Goal: Information Seeking & Learning: Learn about a topic

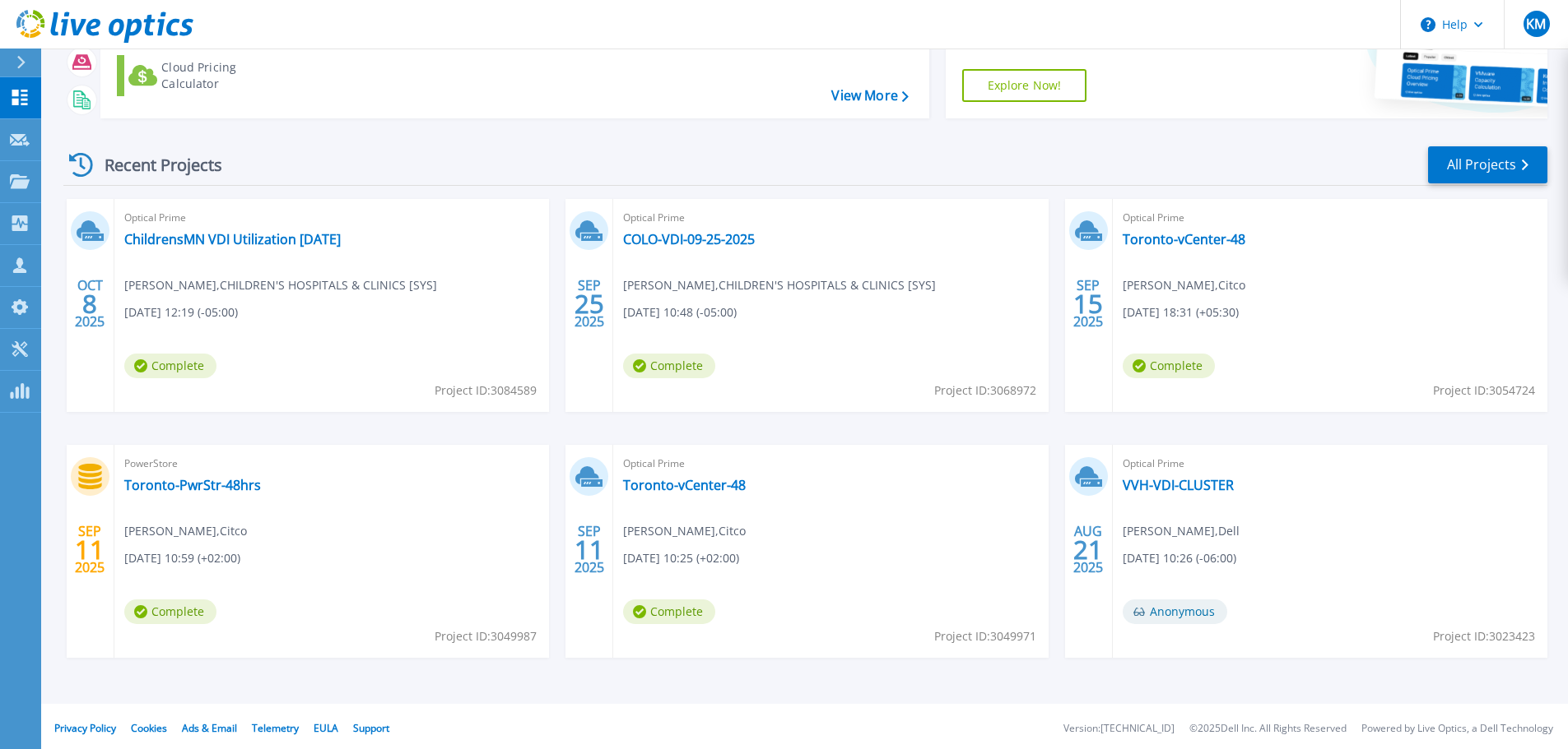
scroll to position [162, 0]
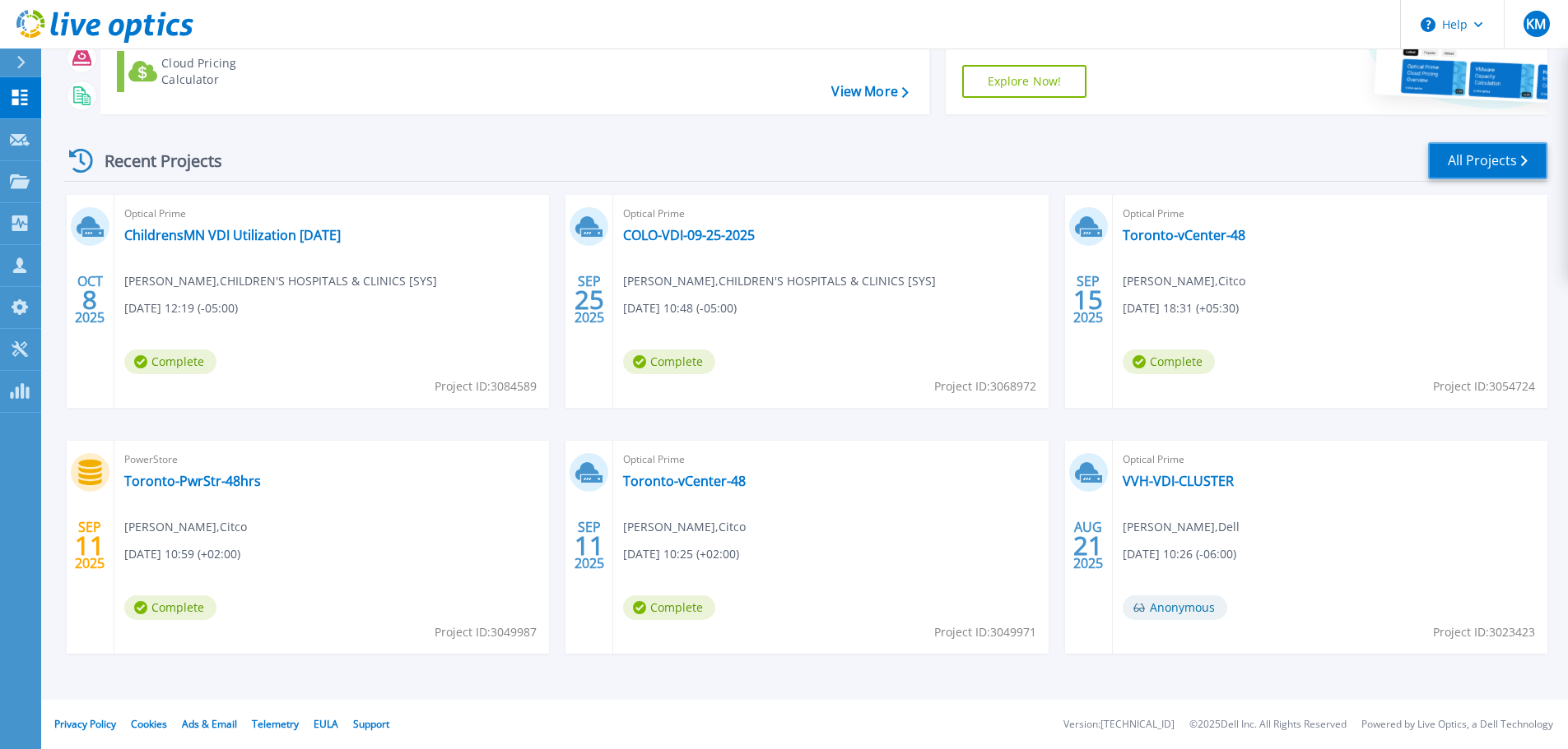
click at [1510, 163] on link "All Projects" at bounding box center [1488, 161] width 120 height 37
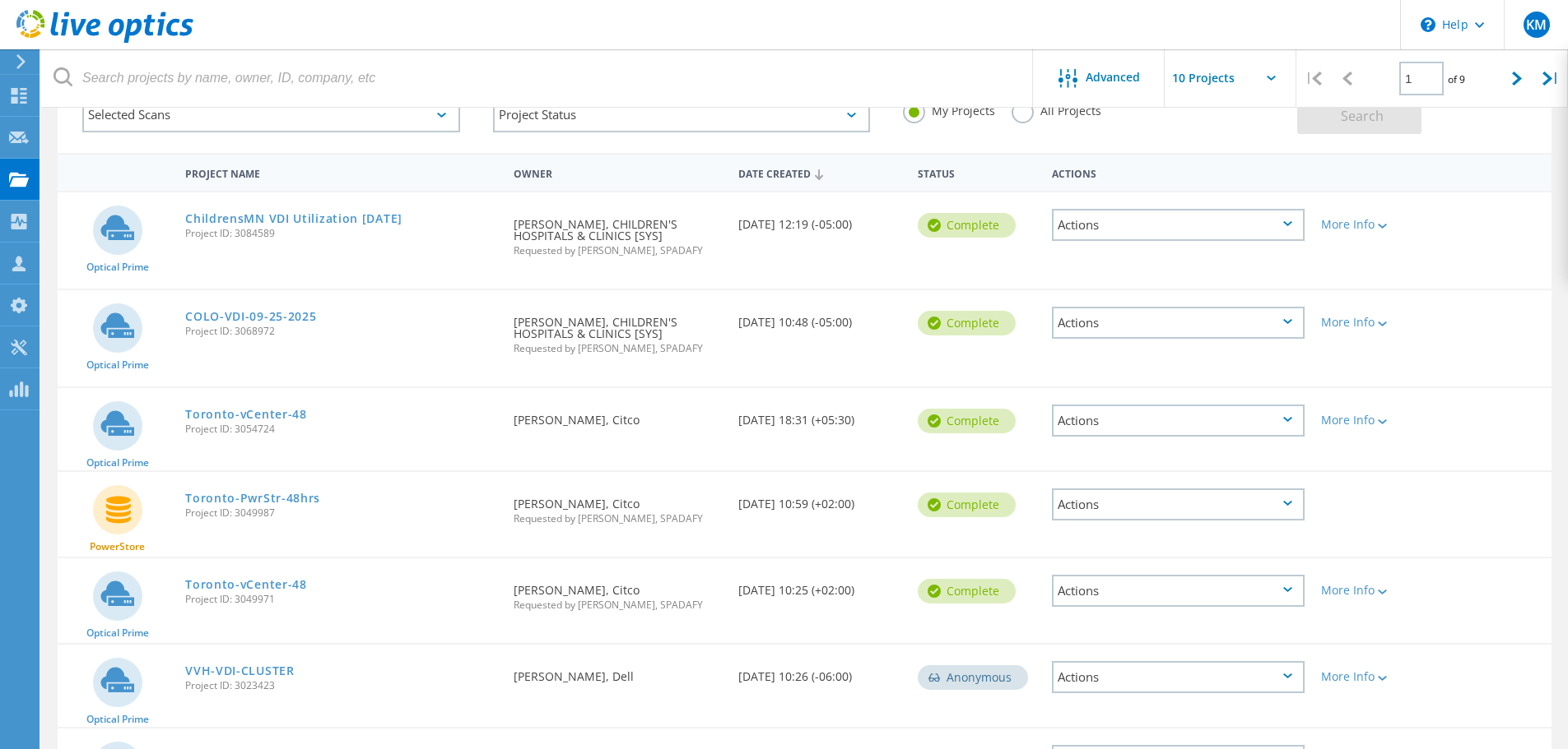
scroll to position [87, 0]
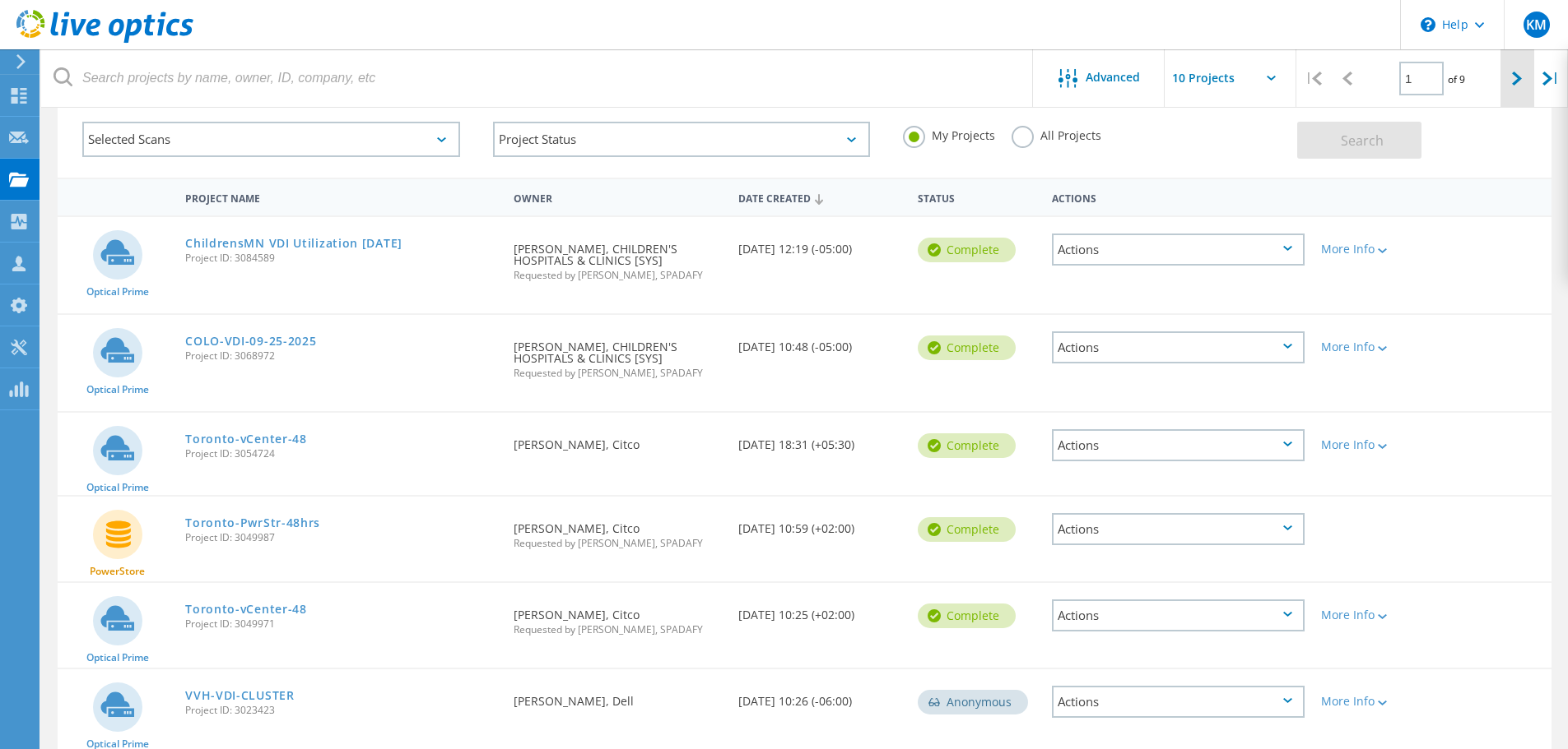
click at [1520, 71] on icon at bounding box center [1516, 78] width 10 height 14
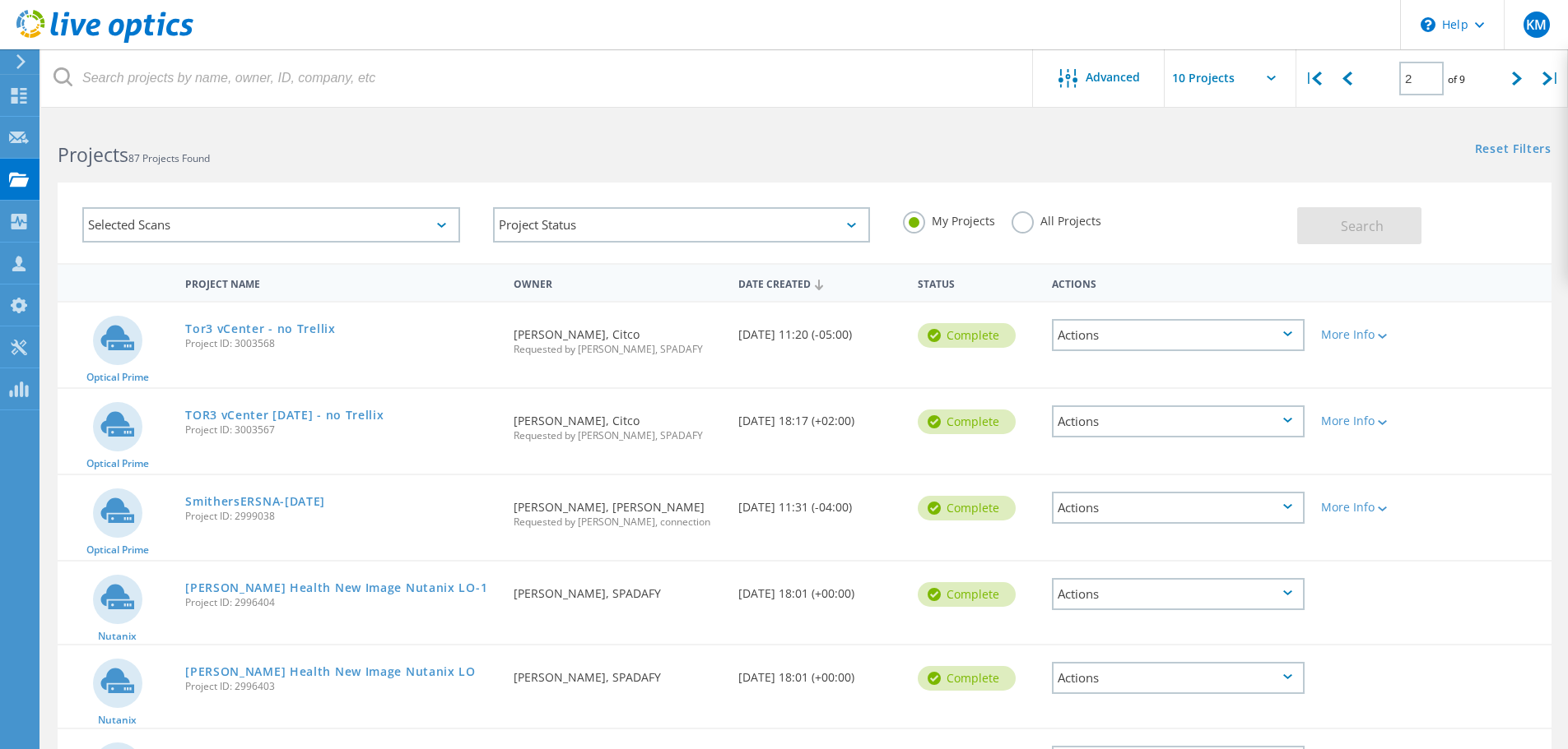
scroll to position [0, 0]
click at [1511, 76] on icon at bounding box center [1516, 78] width 10 height 14
type input "3"
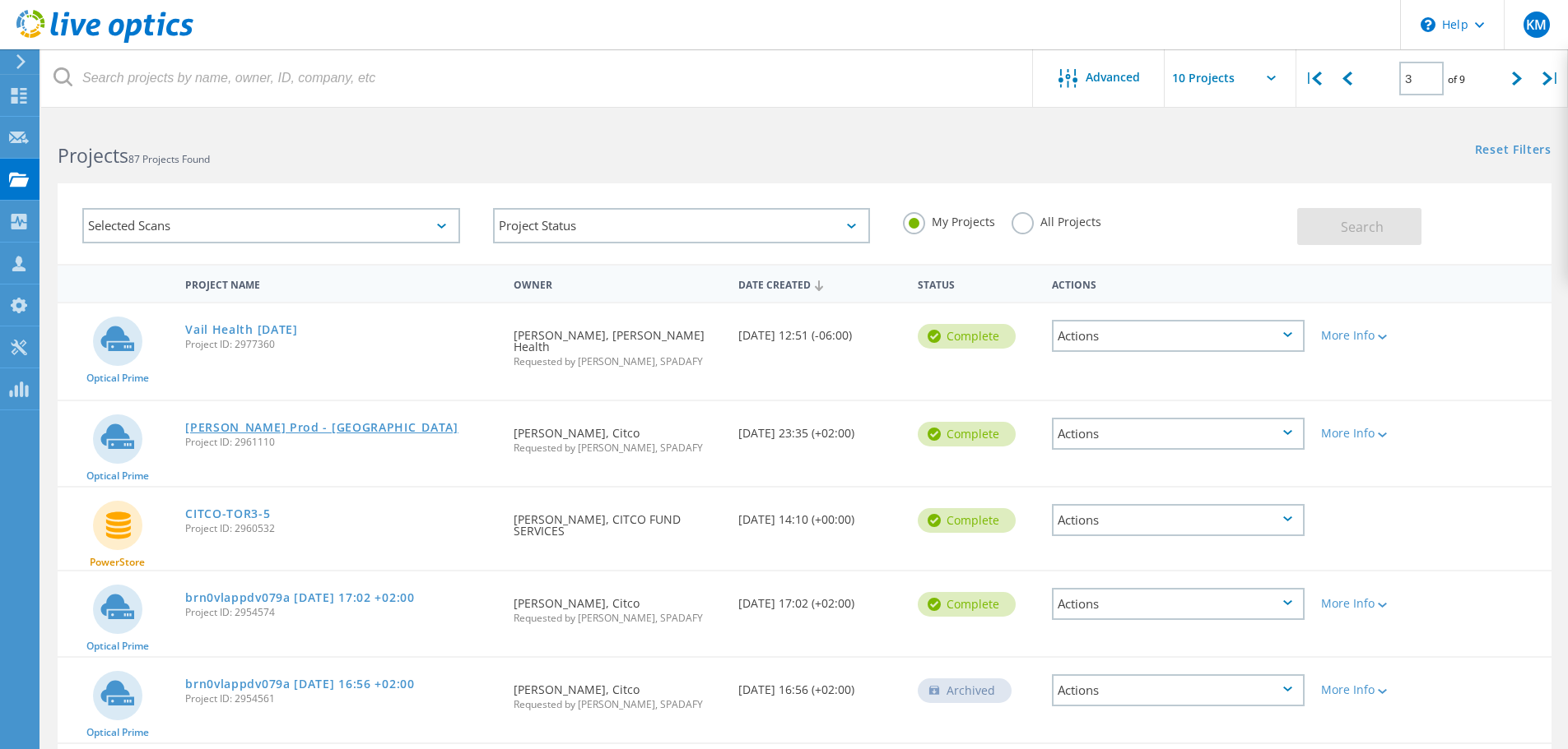
click at [266, 422] on link "[PERSON_NAME] Prod - [GEOGRAPHIC_DATA]" at bounding box center [322, 427] width 273 height 12
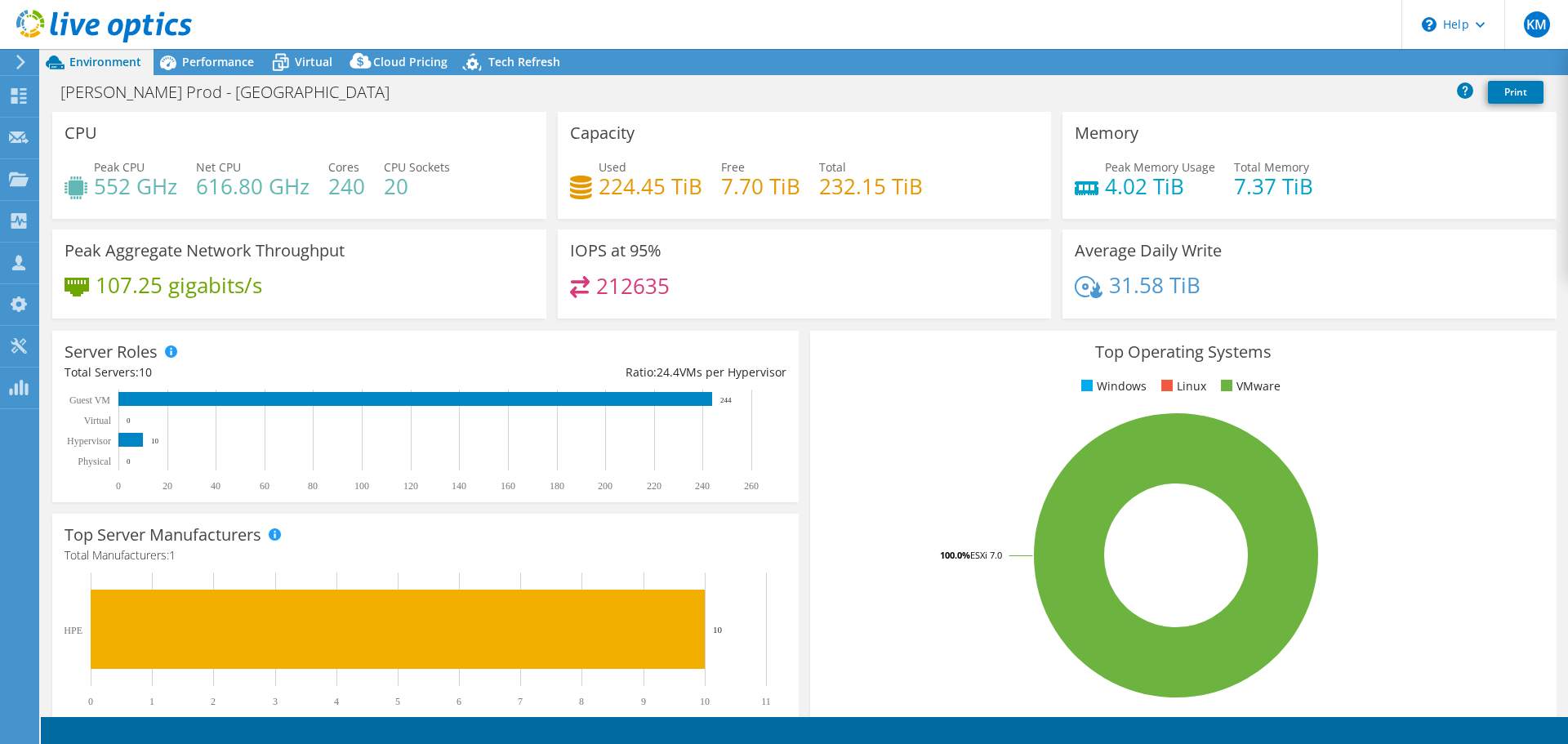
select select "[GEOGRAPHIC_DATA]"
select select "USD"
click at [226, 57] on span "Performance" at bounding box center [218, 61] width 72 height 15
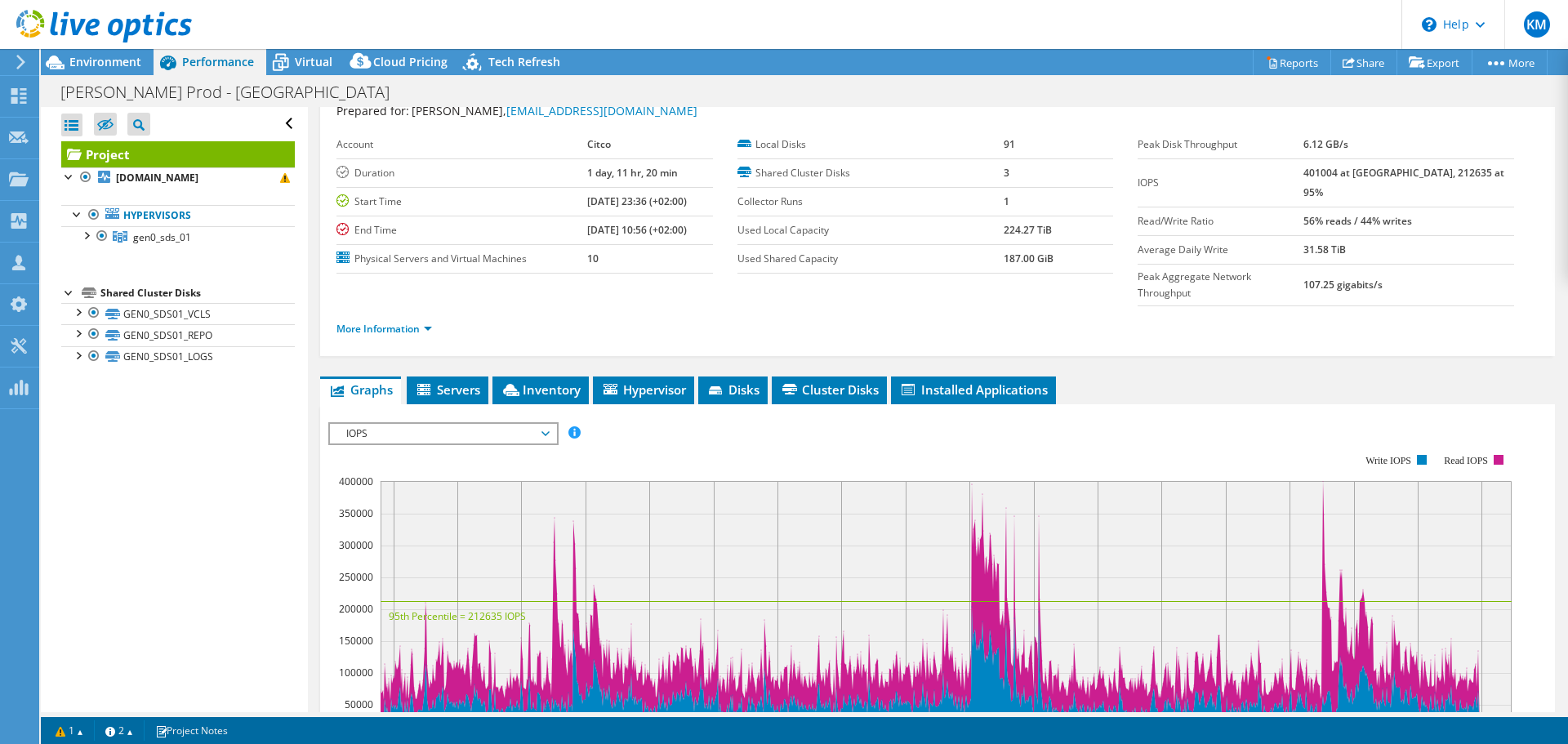
scroll to position [82, 0]
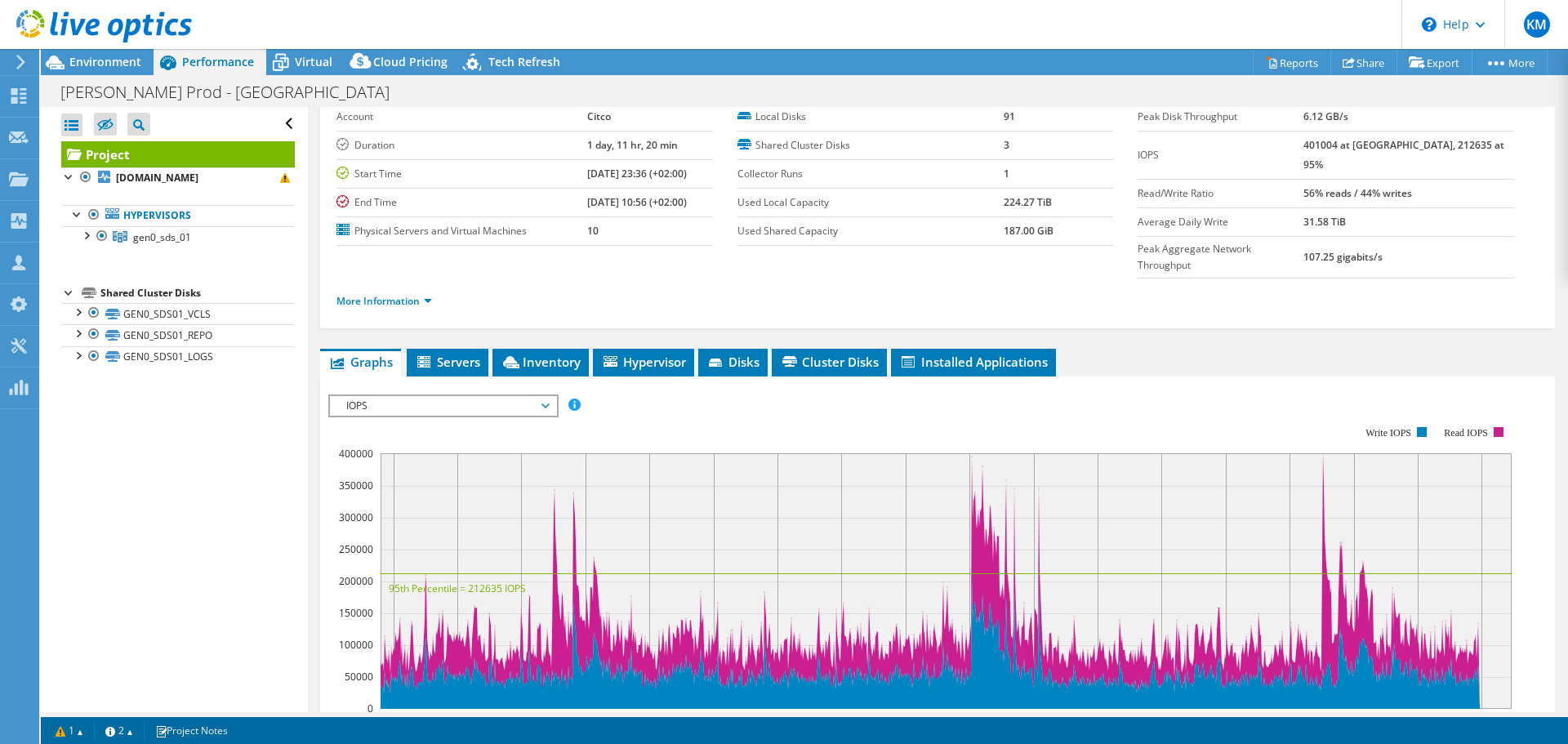
click at [524, 396] on span "IOPS" at bounding box center [443, 406] width 209 height 20
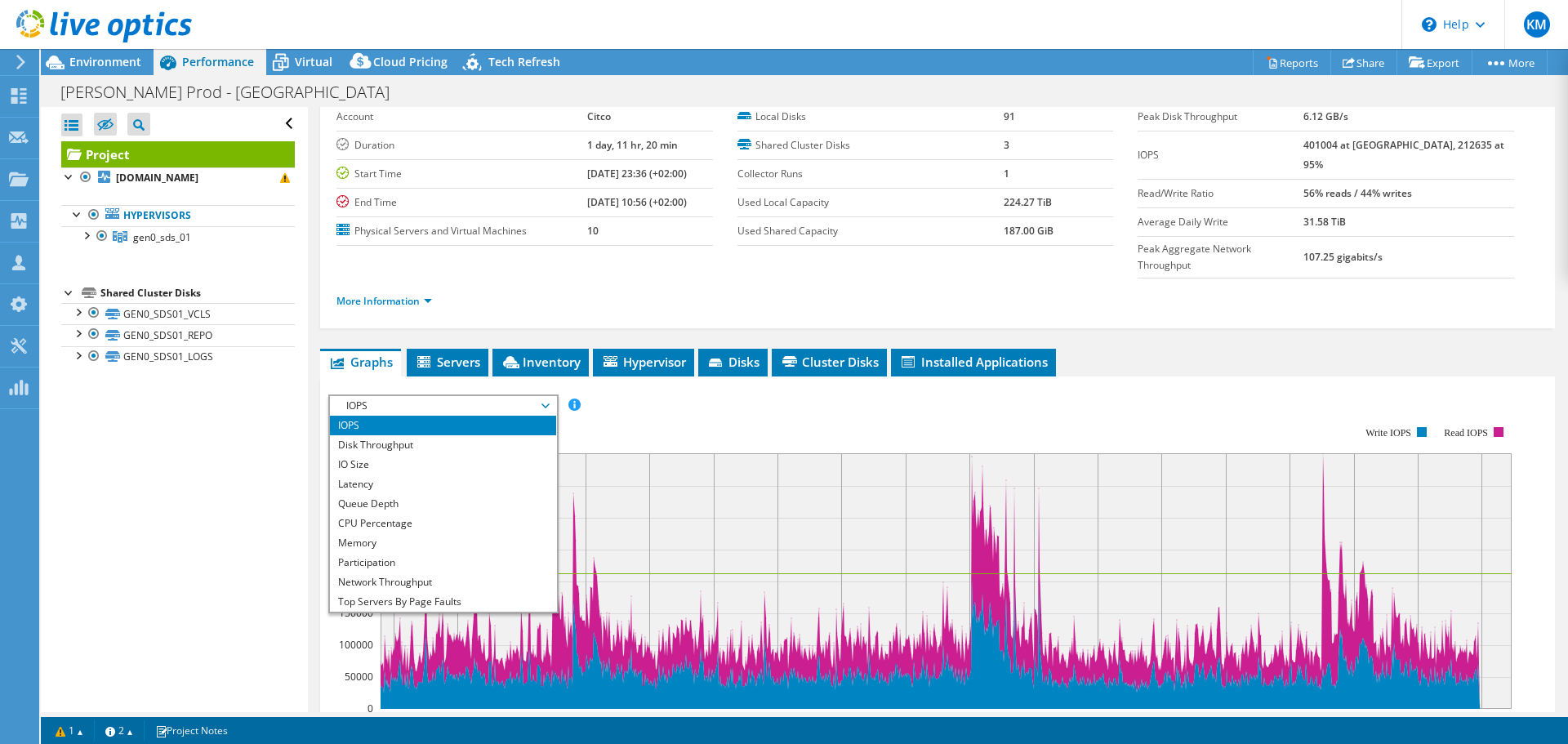
click at [695, 405] on rect at bounding box center [920, 568] width 1183 height 327
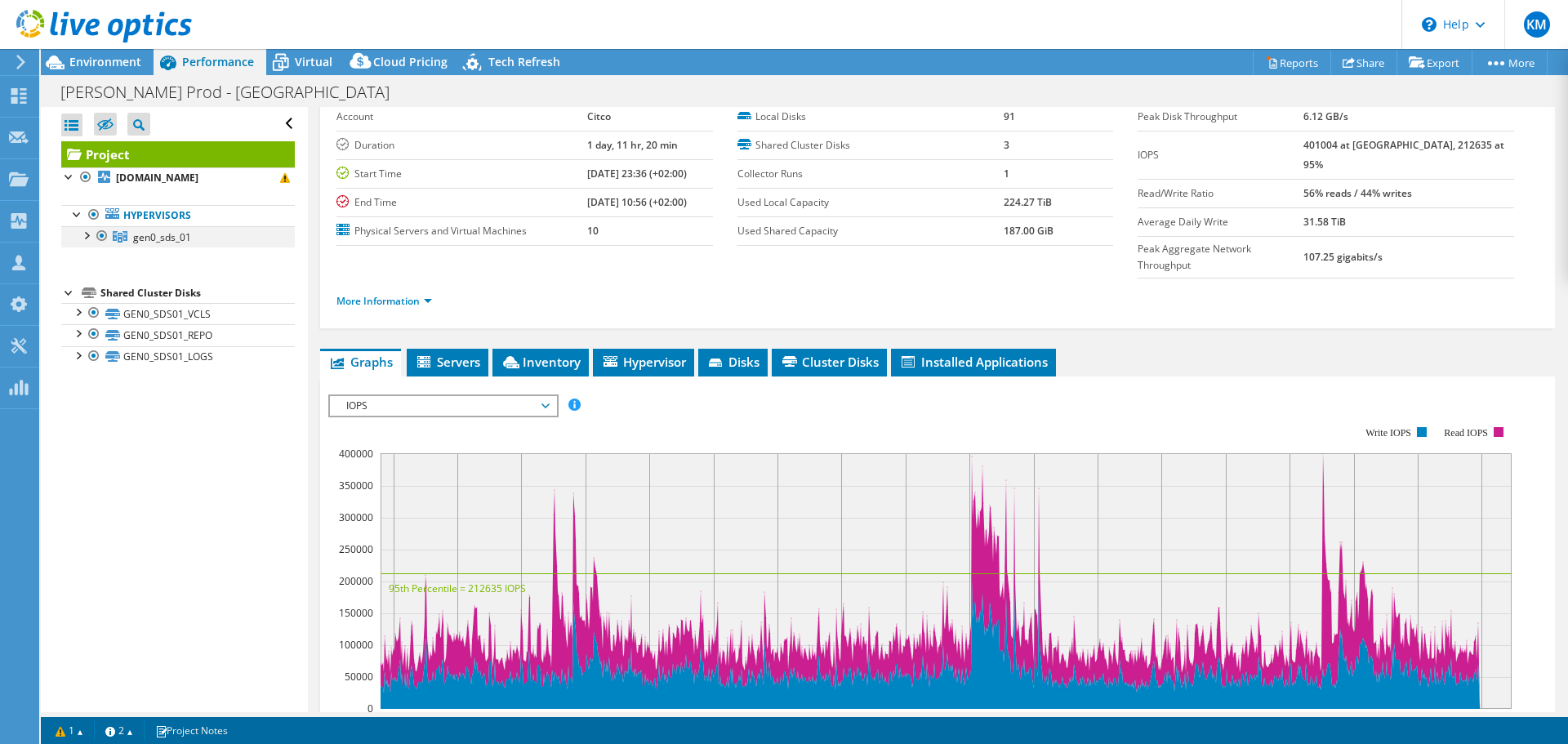
click at [87, 237] on div at bounding box center [86, 234] width 16 height 16
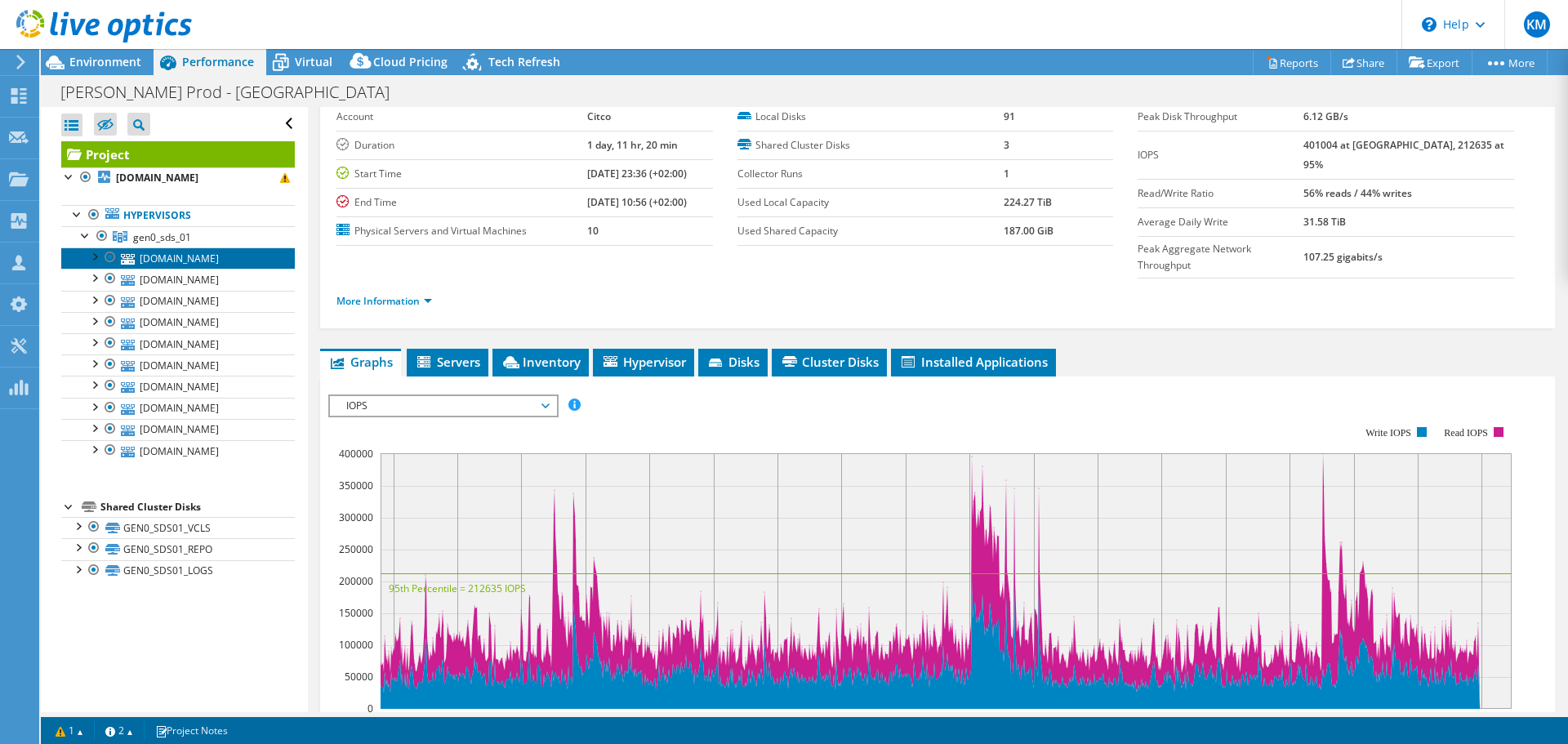
click at [210, 260] on link "gen0vhr101.ad.ent.citco.com" at bounding box center [179, 258] width 234 height 21
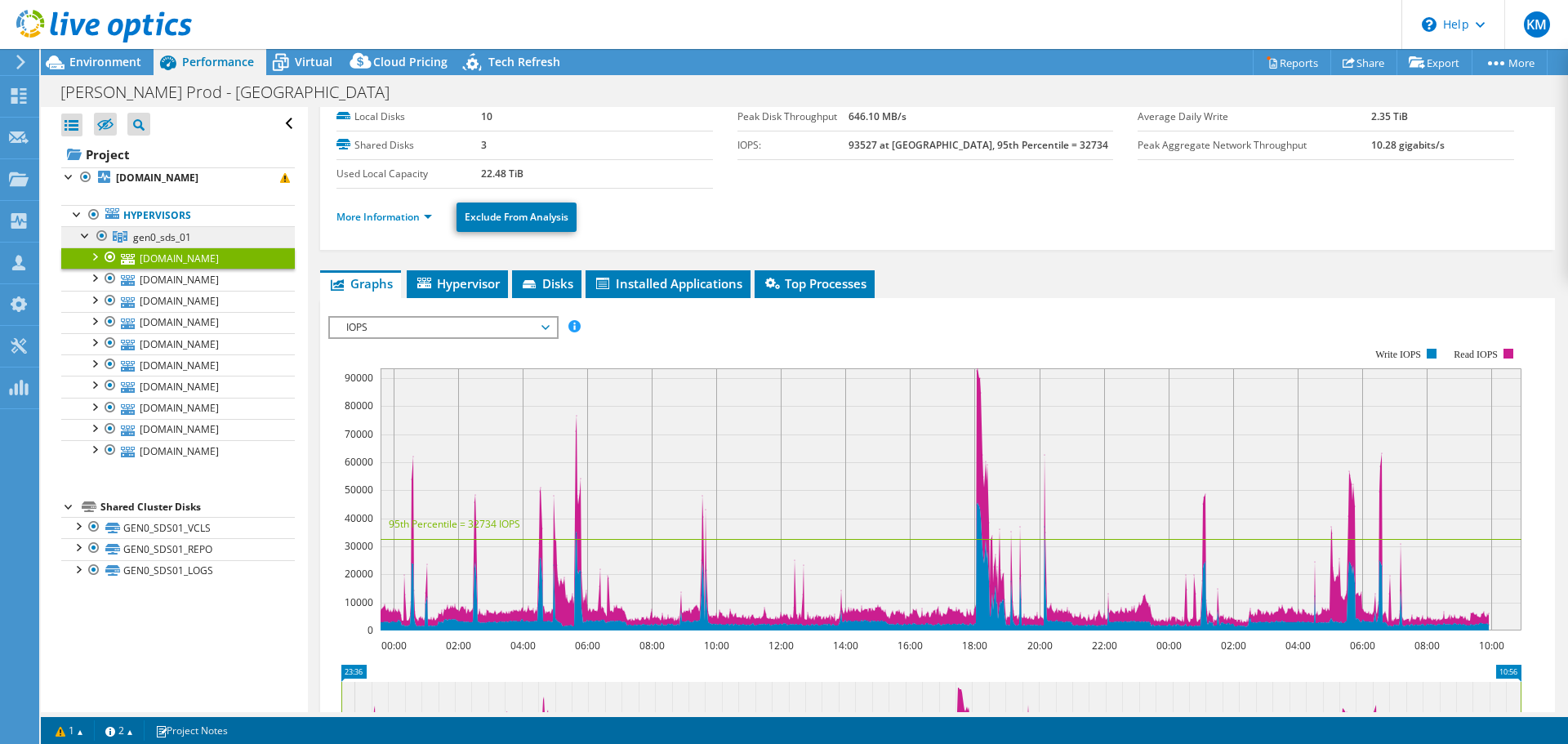
click at [185, 240] on span "gen0_sds_01" at bounding box center [162, 237] width 58 height 14
